Goal: Transaction & Acquisition: Book appointment/travel/reservation

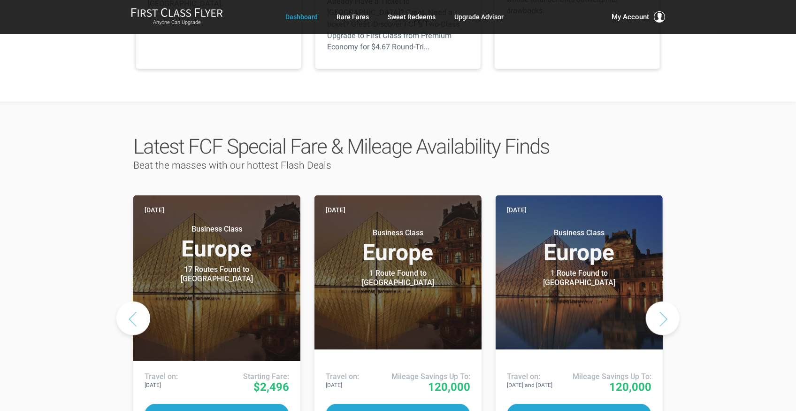
scroll to position [375, 0]
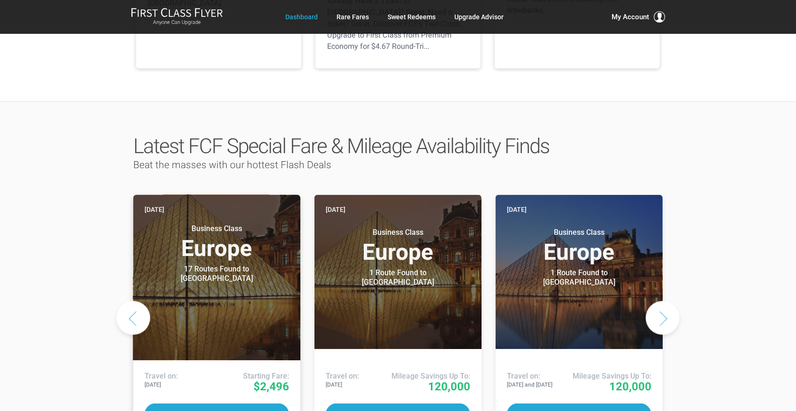
click at [235, 253] on header "Today Business Class Europe 17 Routes Found to Paris Airlines offering special …" at bounding box center [216, 277] width 167 height 165
click at [237, 264] on div "17 Routes Found to [GEOGRAPHIC_DATA]" at bounding box center [216, 273] width 117 height 19
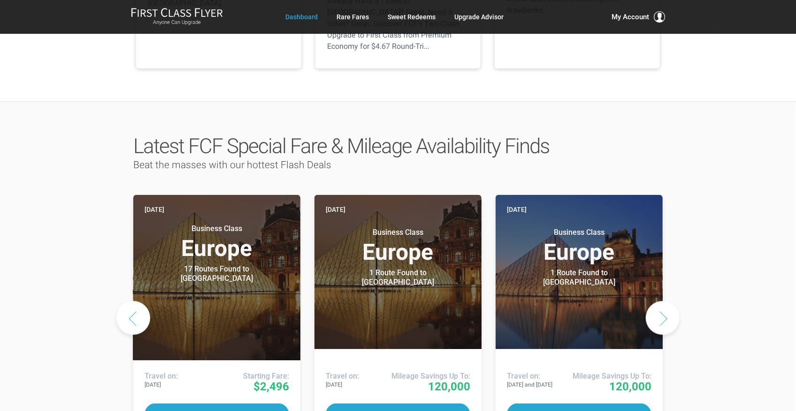
click at [657, 301] on button "Next slide" at bounding box center [663, 318] width 34 height 34
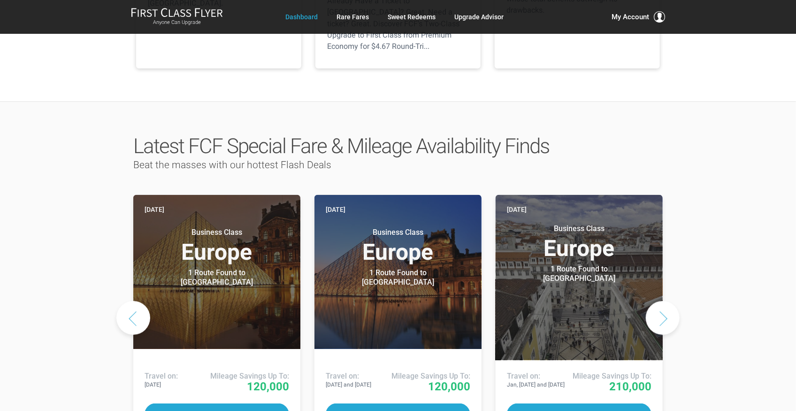
click at [667, 301] on button "Next slide" at bounding box center [663, 318] width 34 height 34
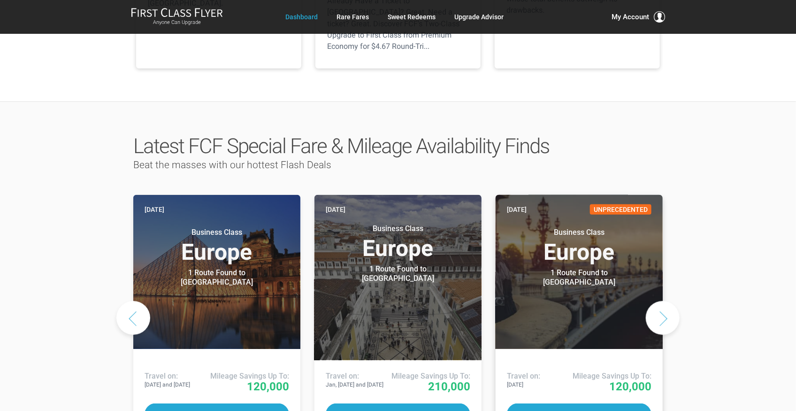
click at [597, 268] on div "1 Route Found to Paris" at bounding box center [579, 277] width 117 height 19
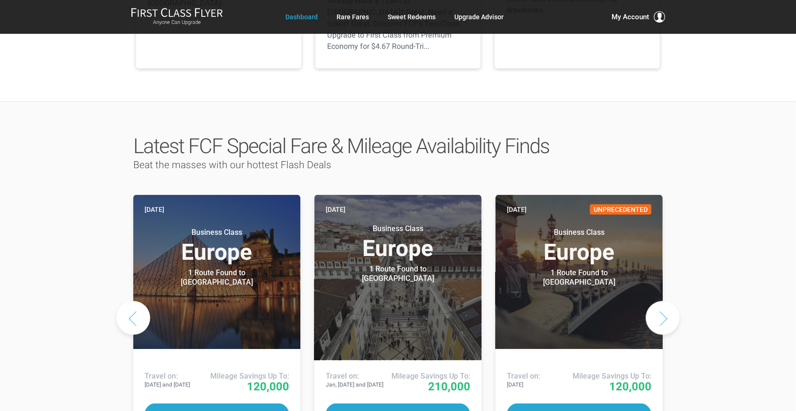
click at [655, 301] on button "Next slide" at bounding box center [663, 318] width 34 height 34
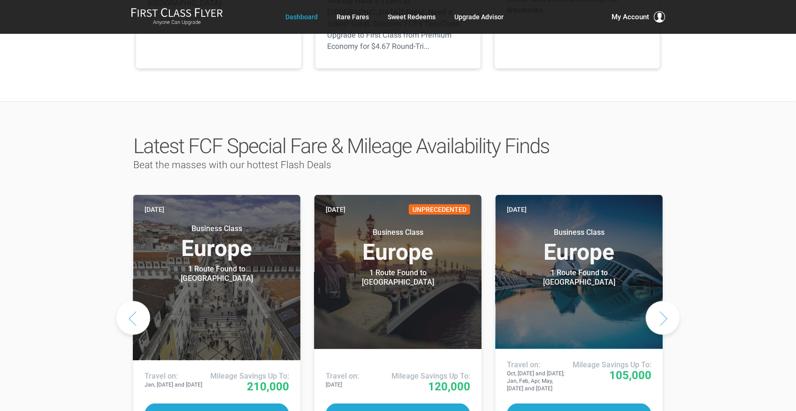
click at [655, 301] on button "Next slide" at bounding box center [663, 318] width 34 height 34
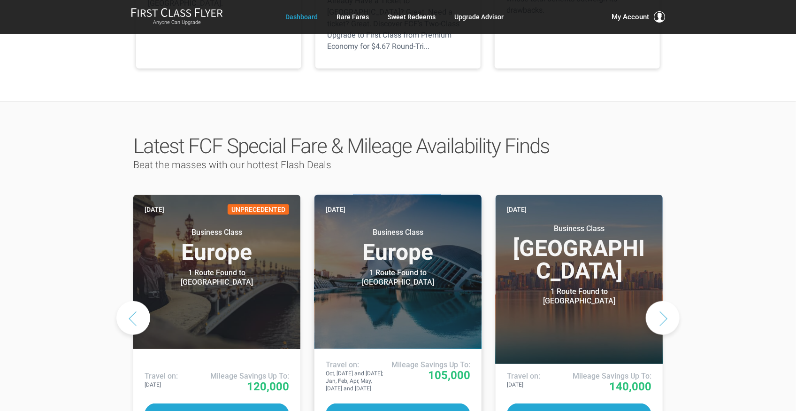
click at [383, 228] on h3 "Business Class Europe" at bounding box center [398, 246] width 145 height 36
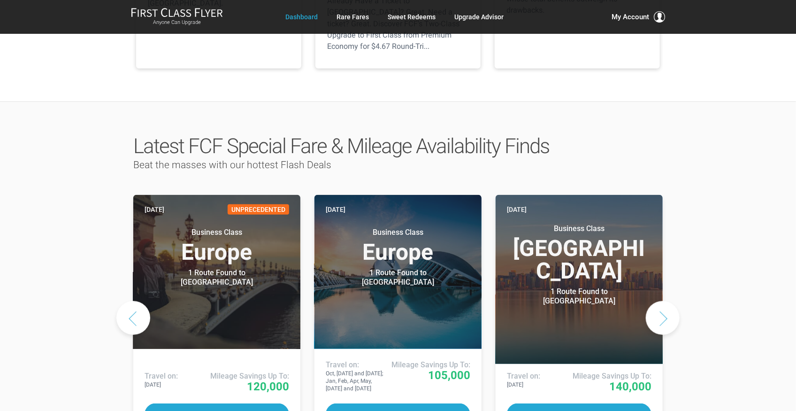
click at [660, 301] on button "Next slide" at bounding box center [663, 318] width 34 height 34
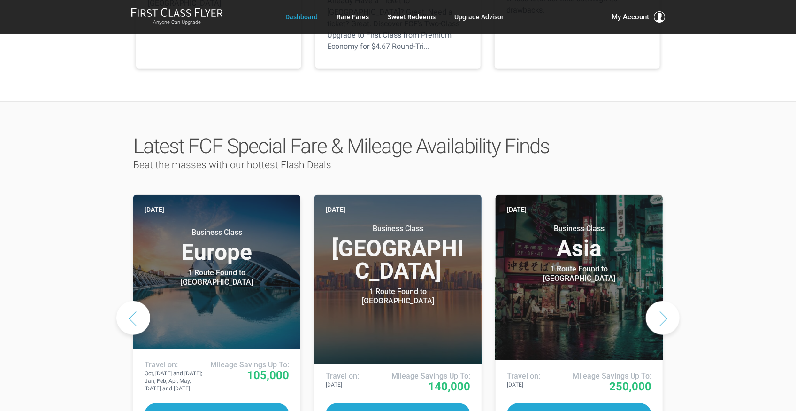
click at [660, 301] on button "Next slide" at bounding box center [663, 318] width 34 height 34
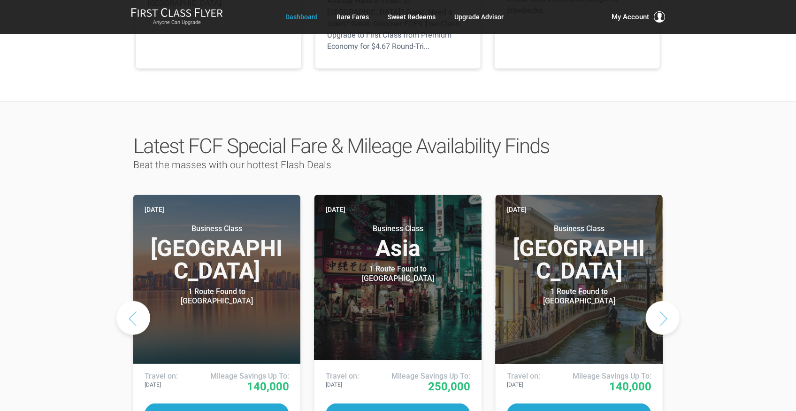
click at [660, 301] on button "Next slide" at bounding box center [663, 318] width 34 height 34
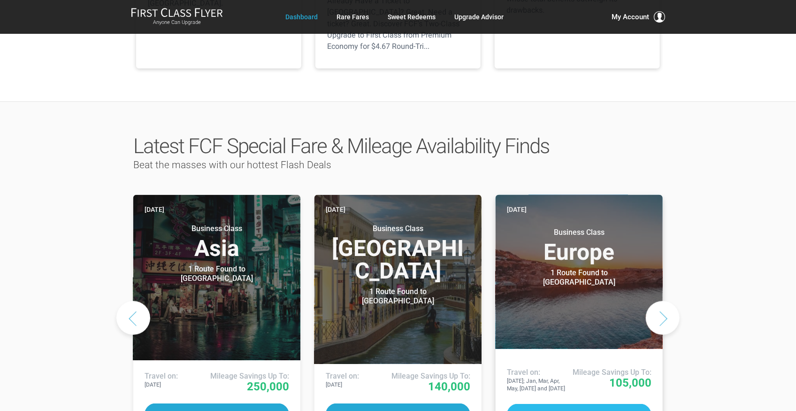
click at [610, 404] on button "Deal Details" at bounding box center [579, 415] width 145 height 22
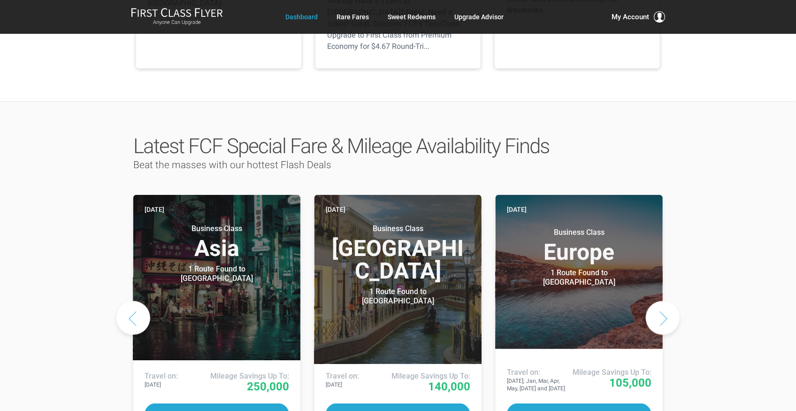
click at [663, 301] on button "Next slide" at bounding box center [663, 318] width 34 height 34
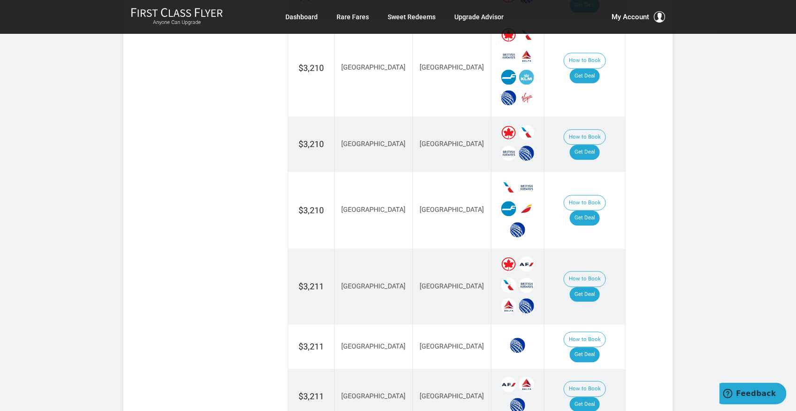
scroll to position [1126, 0]
click at [590, 397] on link "Get Deal" at bounding box center [585, 404] width 30 height 15
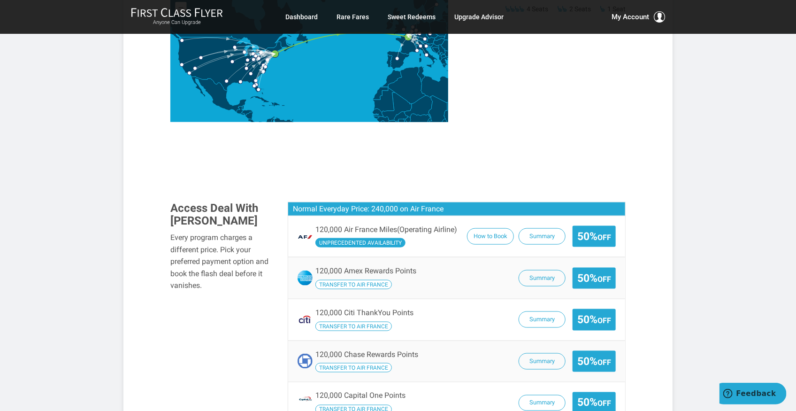
scroll to position [500, 0]
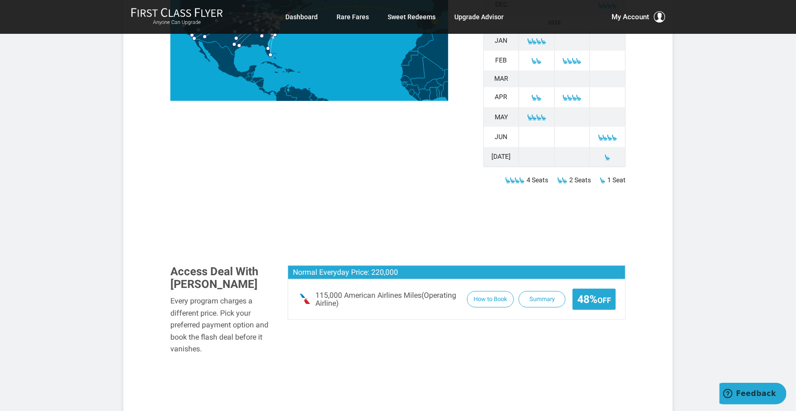
scroll to position [469, 0]
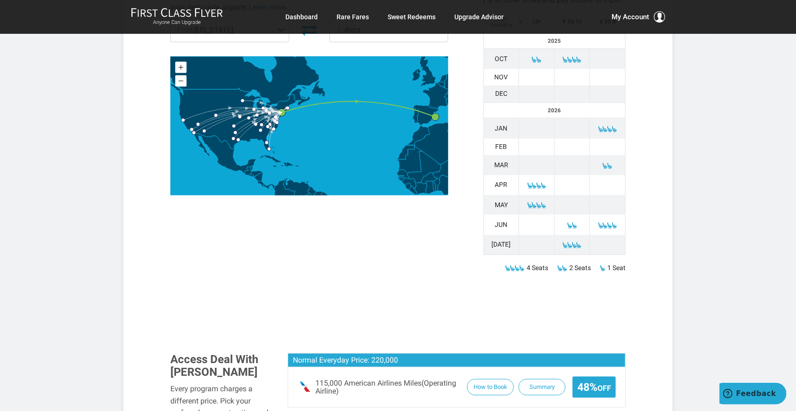
scroll to position [375, 0]
